Goal: Information Seeking & Learning: Learn about a topic

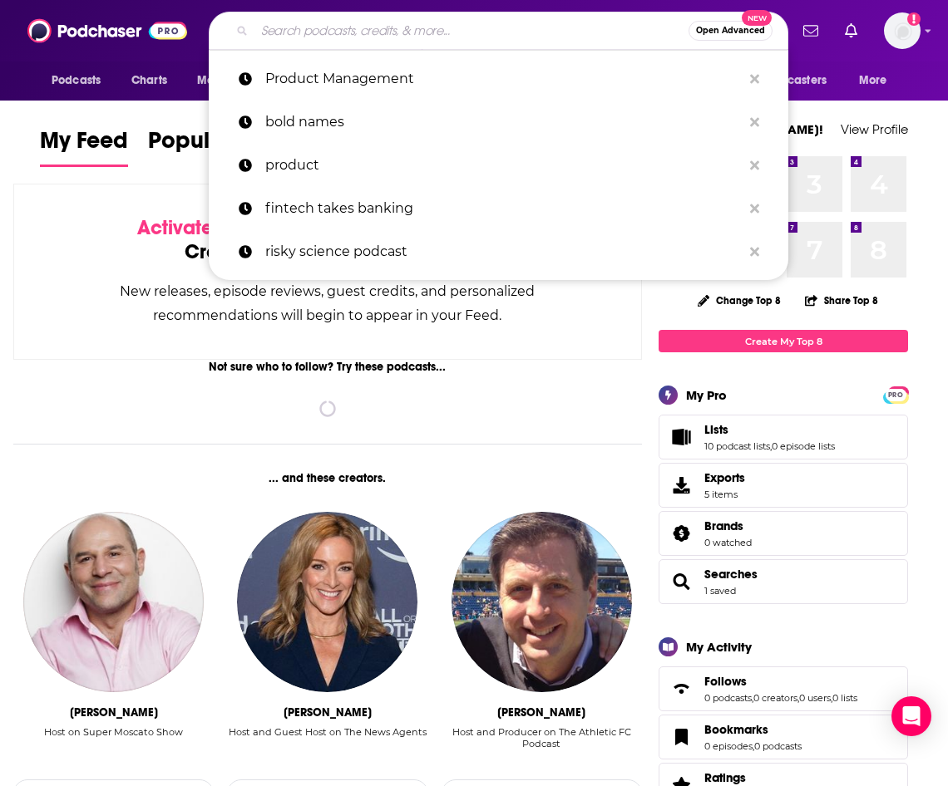
click at [360, 40] on input "Search podcasts, credits, & more..." at bounding box center [471, 30] width 434 height 27
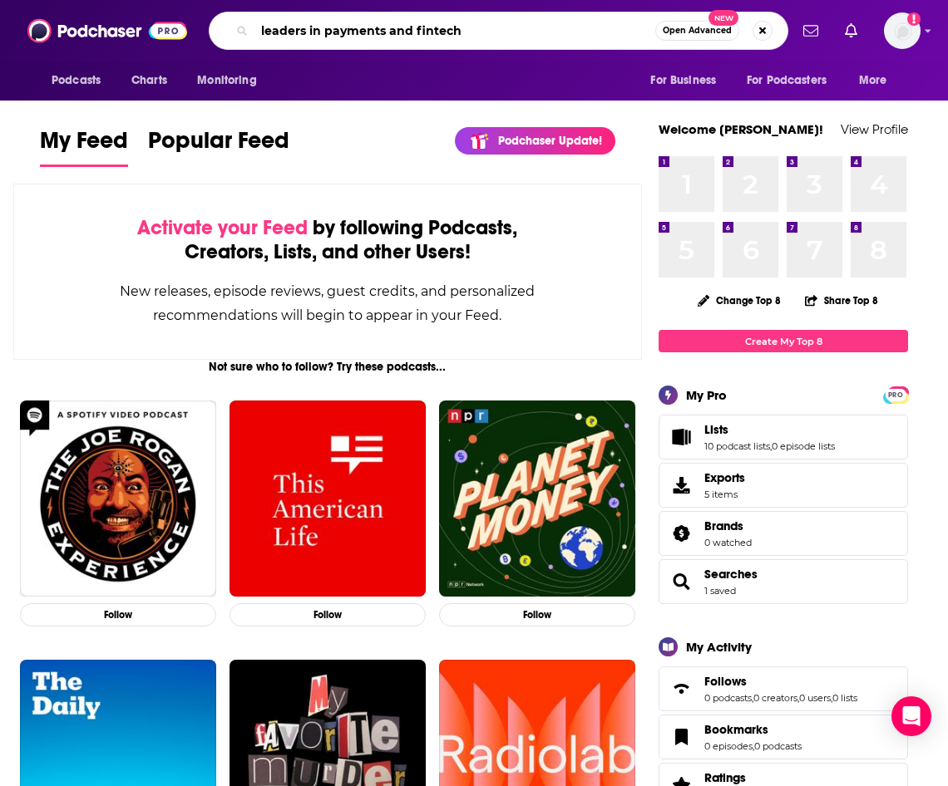
type input "leaders in payments and fintech"
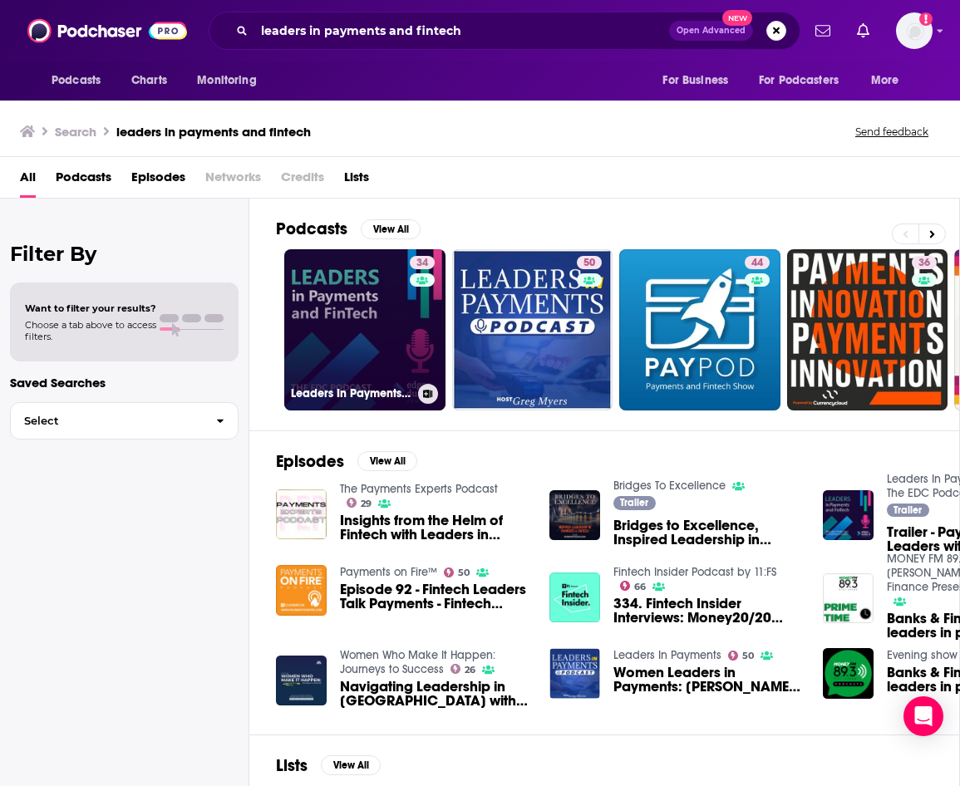
click at [386, 355] on link "34 Leaders In Payments and FinTech - The EDC Podcast" at bounding box center [364, 329] width 161 height 161
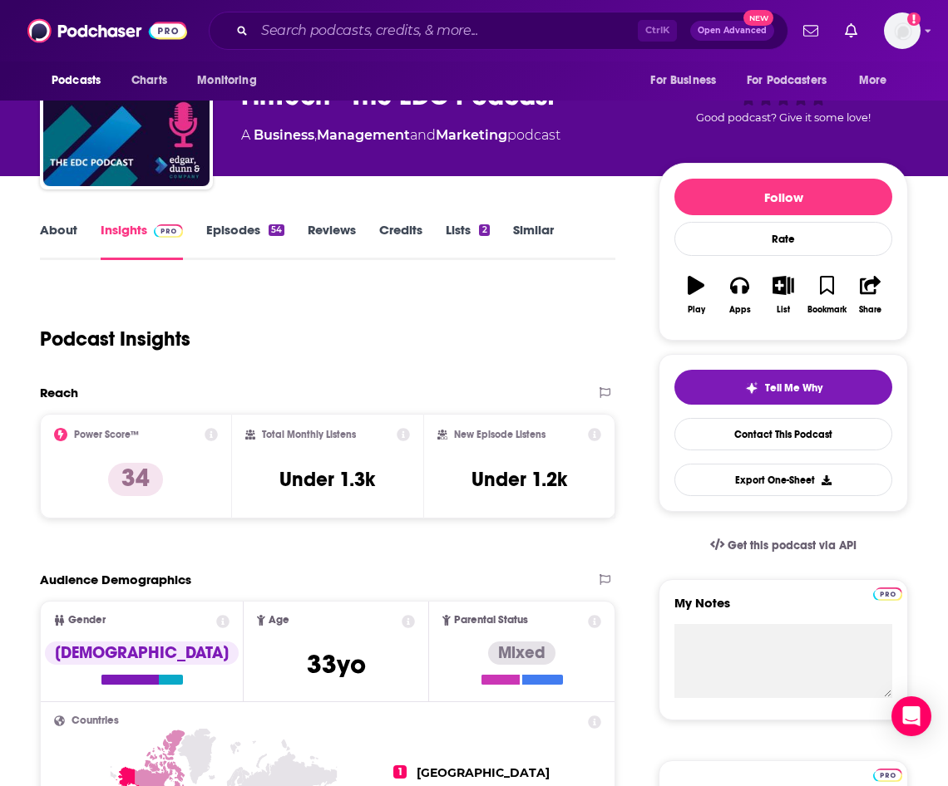
scroll to position [166, 0]
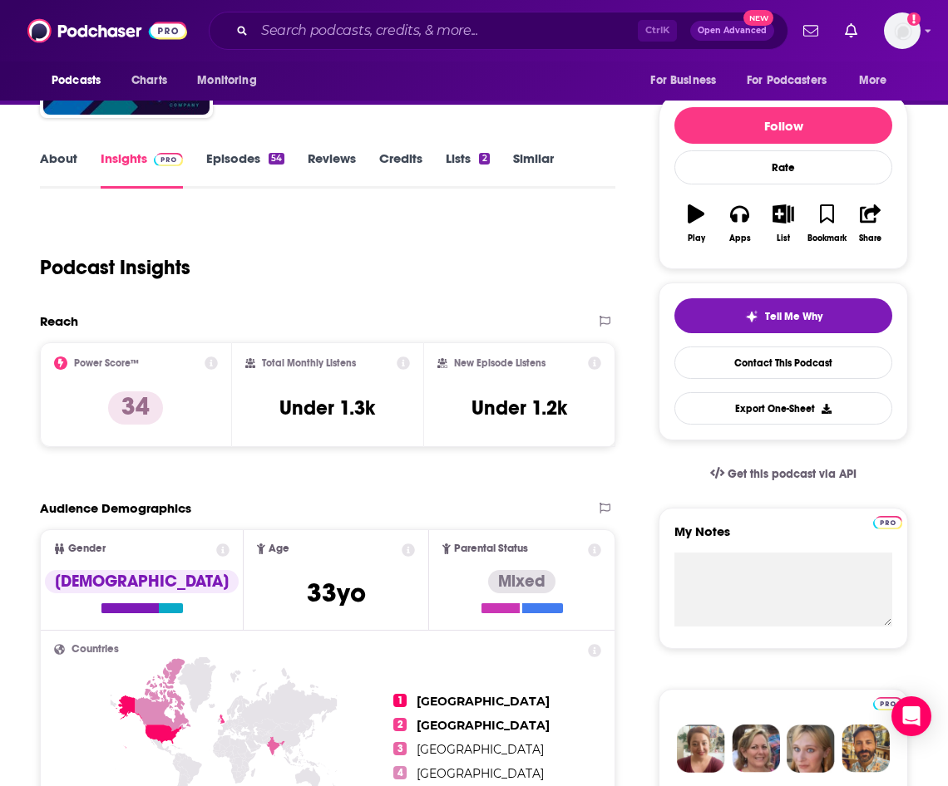
click at [454, 518] on div "Audience Demographics" at bounding box center [327, 514] width 575 height 29
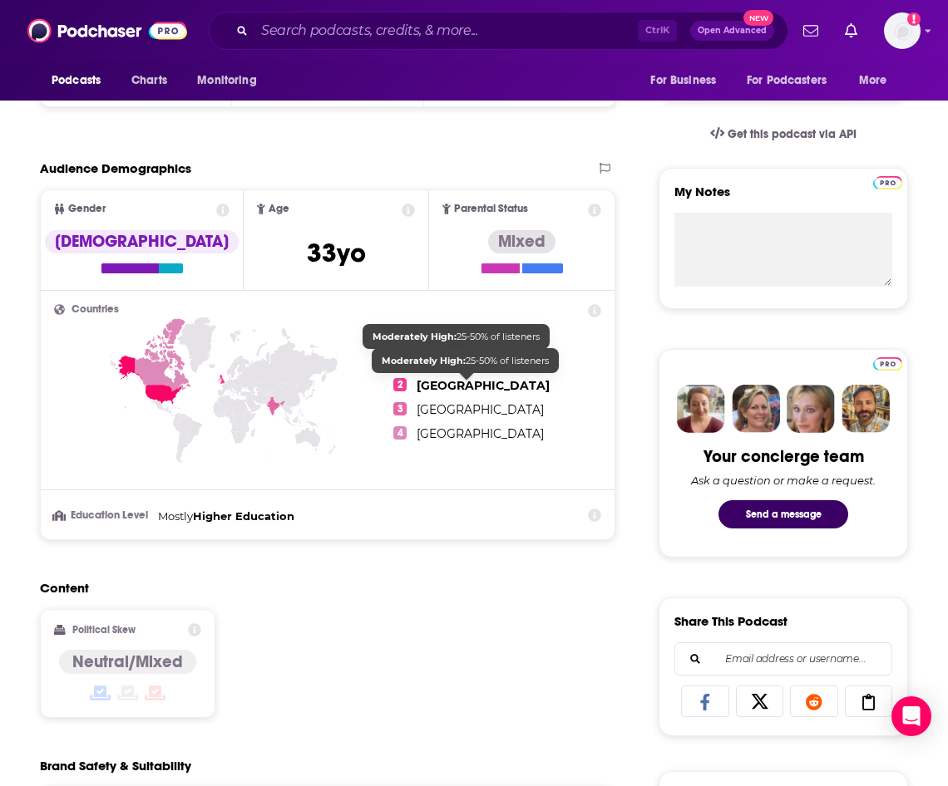
scroll to position [582, 0]
